Goal: Browse casually

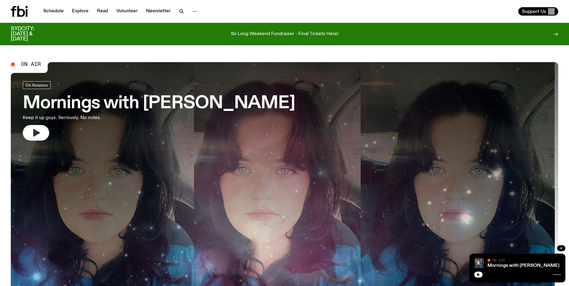
click at [33, 130] on icon "button" at bounding box center [36, 133] width 10 height 10
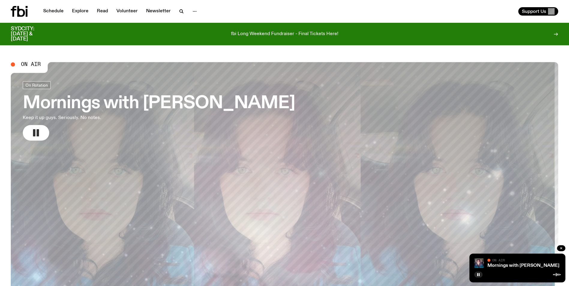
click at [41, 132] on button "button" at bounding box center [36, 133] width 26 height 16
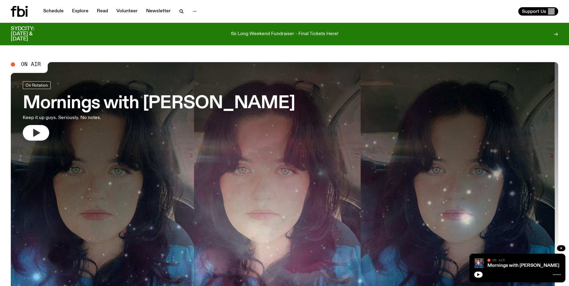
click at [39, 131] on icon "button" at bounding box center [36, 133] width 10 height 10
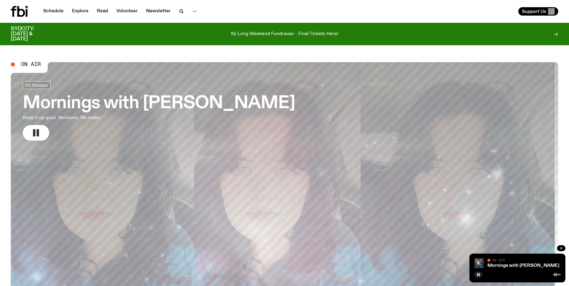
click at [33, 132] on rect "button" at bounding box center [34, 132] width 2 height 7
